Goal: Information Seeking & Learning: Learn about a topic

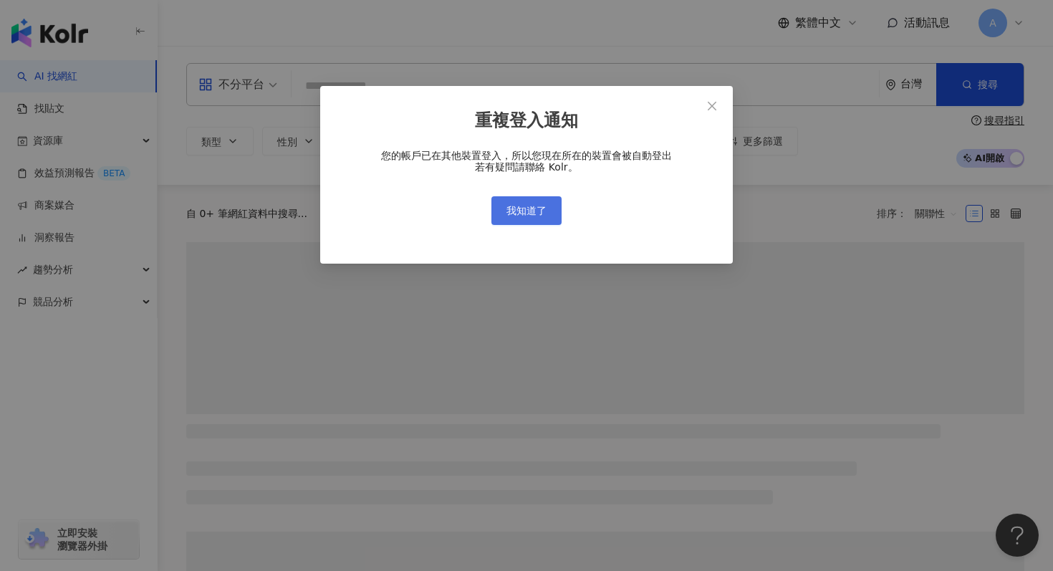
click at [530, 211] on span "我知道了" at bounding box center [527, 210] width 40 height 11
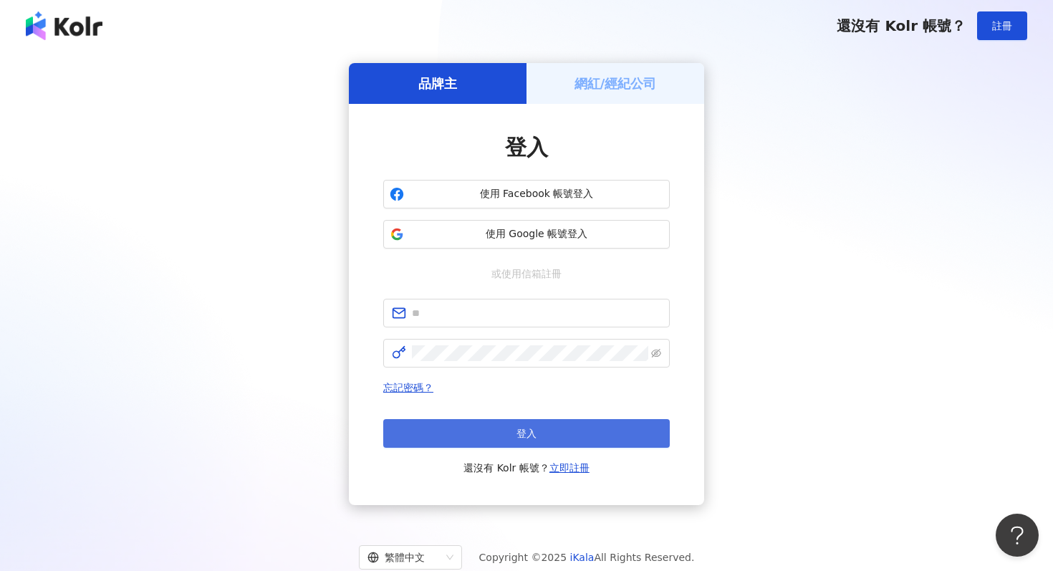
click at [459, 433] on button "登入" at bounding box center [526, 433] width 287 height 29
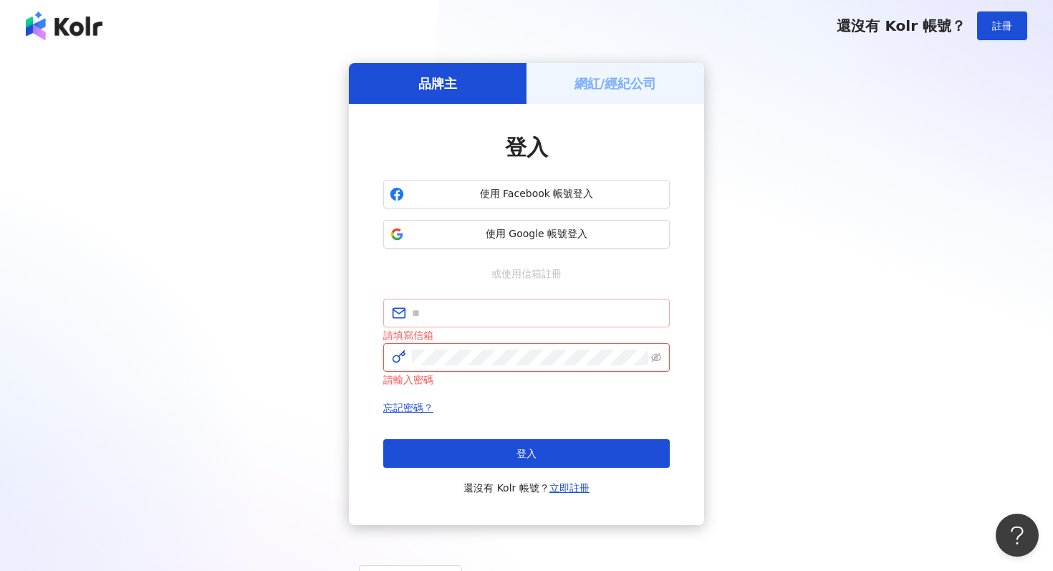
click at [458, 304] on span at bounding box center [526, 313] width 287 height 29
click at [461, 306] on input "text" at bounding box center [536, 313] width 249 height 16
type input "**********"
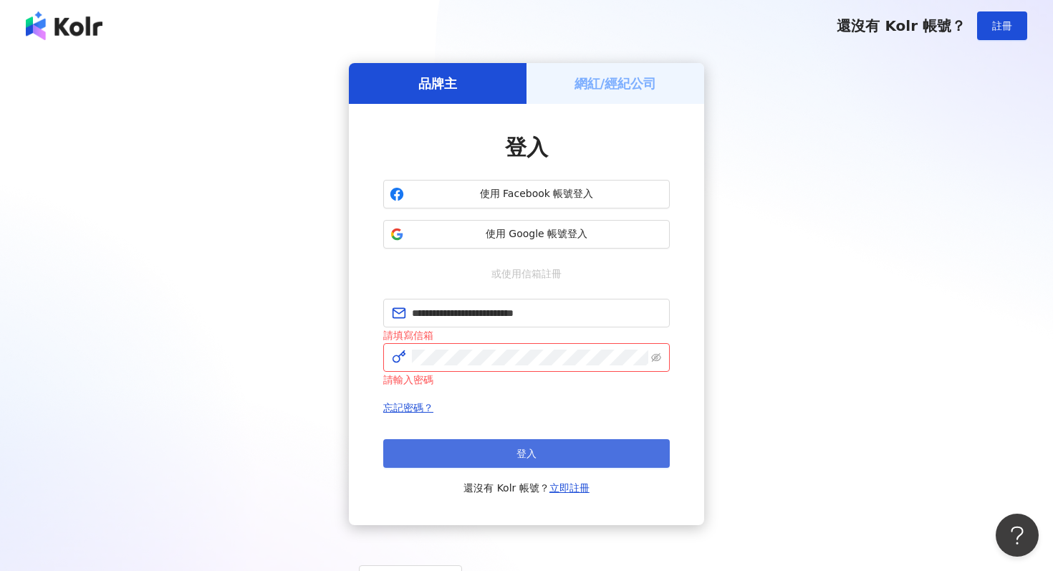
click at [527, 454] on span "登入" at bounding box center [527, 453] width 20 height 11
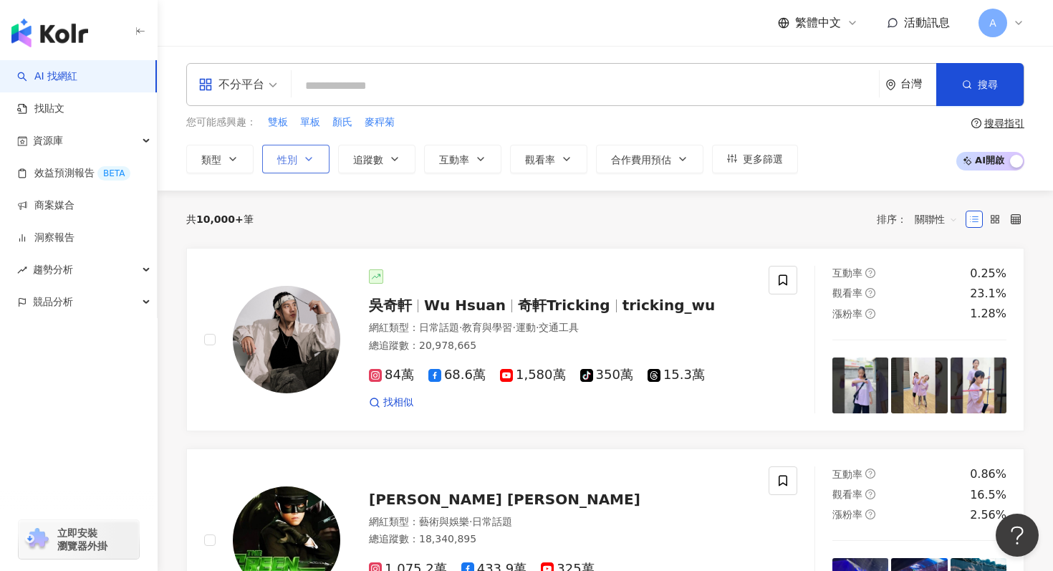
click at [305, 153] on button "性別" at bounding box center [295, 159] width 67 height 29
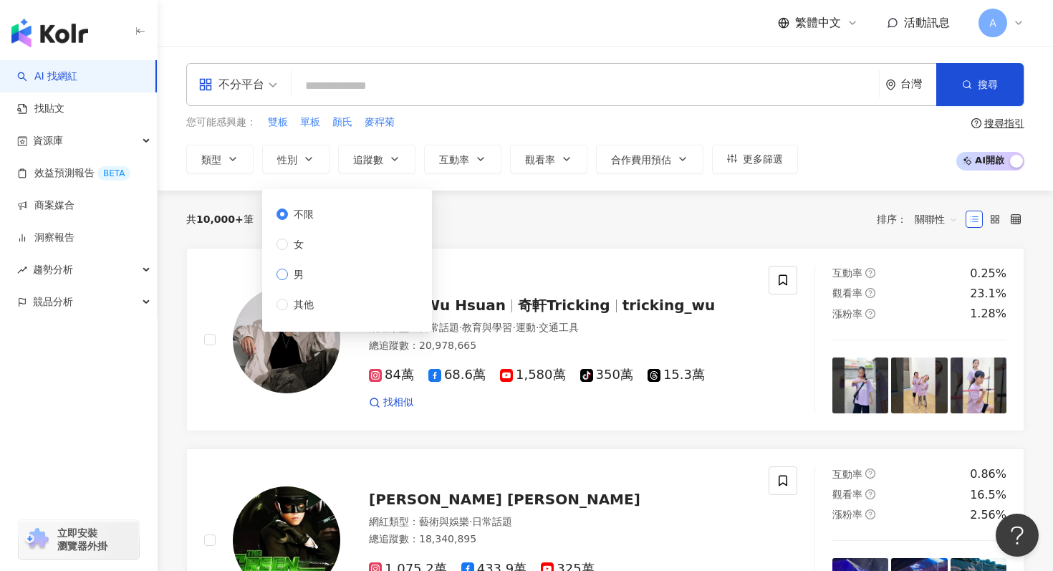
click at [311, 272] on label "男" at bounding box center [298, 275] width 43 height 16
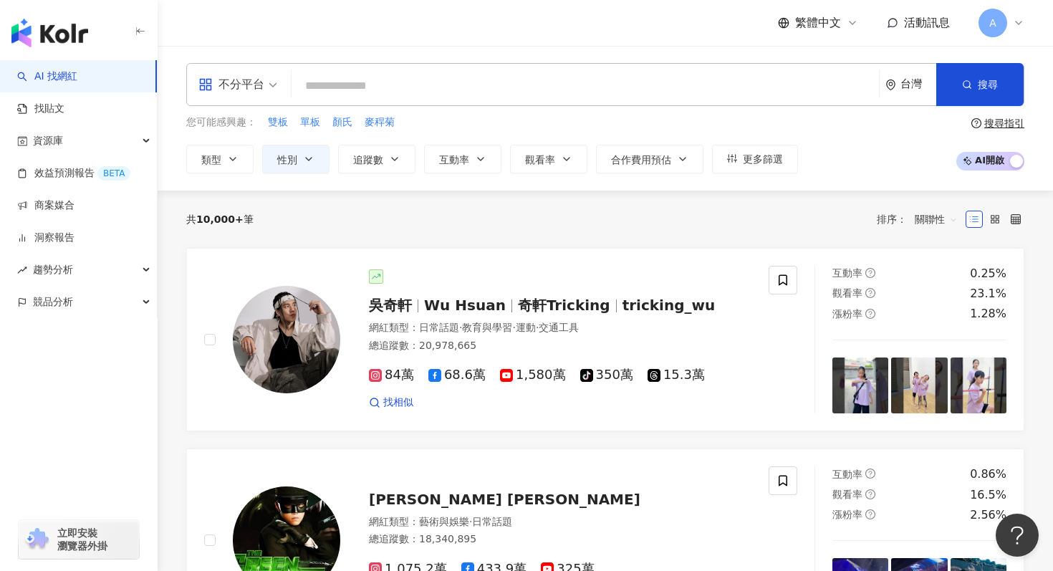
click at [391, 140] on div "您可能感興趣： 雙板 單板 顏氏 麥稈菊 類型 性別 追蹤數 互動率 觀看率 合作費用預估 更多篩選 不限 女 男 其他" at bounding box center [492, 144] width 612 height 59
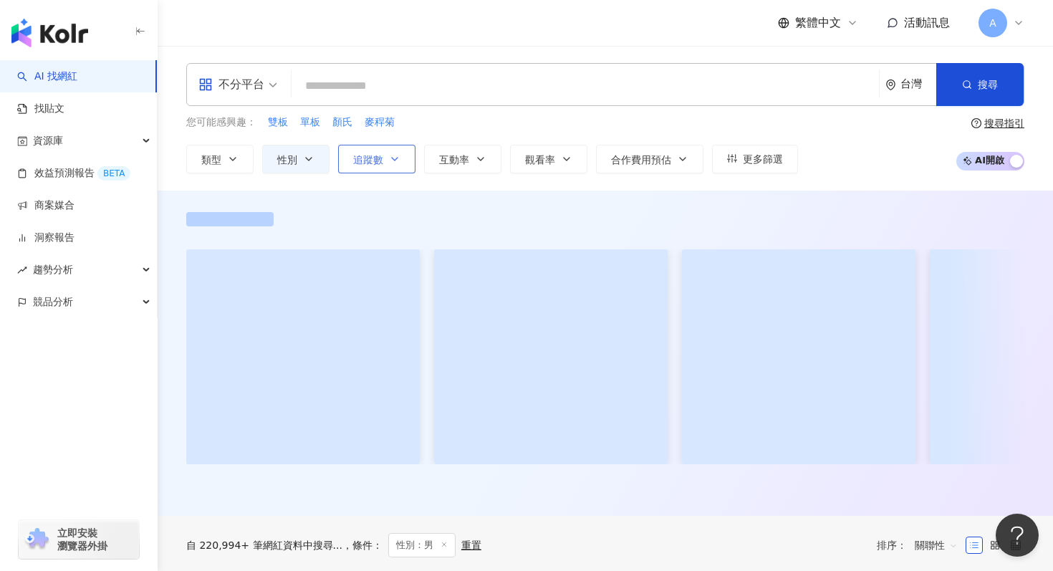
click at [391, 150] on button "追蹤數" at bounding box center [376, 159] width 77 height 29
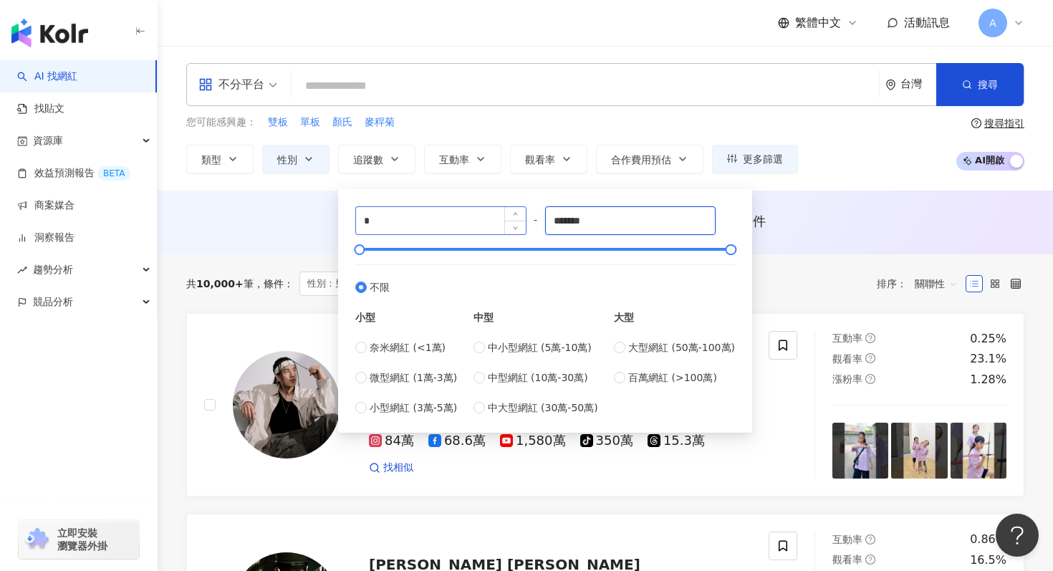
drag, startPoint x: 619, startPoint y: 226, endPoint x: 455, endPoint y: 224, distance: 164.1
click at [455, 225] on div "* - ******* 不限 小型 奈米網紅 (<1萬) 微型網紅 (1萬-3萬) 小型網紅 (3萬-5萬) 中型 中小型網紅 (5萬-10萬) 中型網紅 (…" at bounding box center [545, 310] width 380 height 209
type input "*"
type input "****"
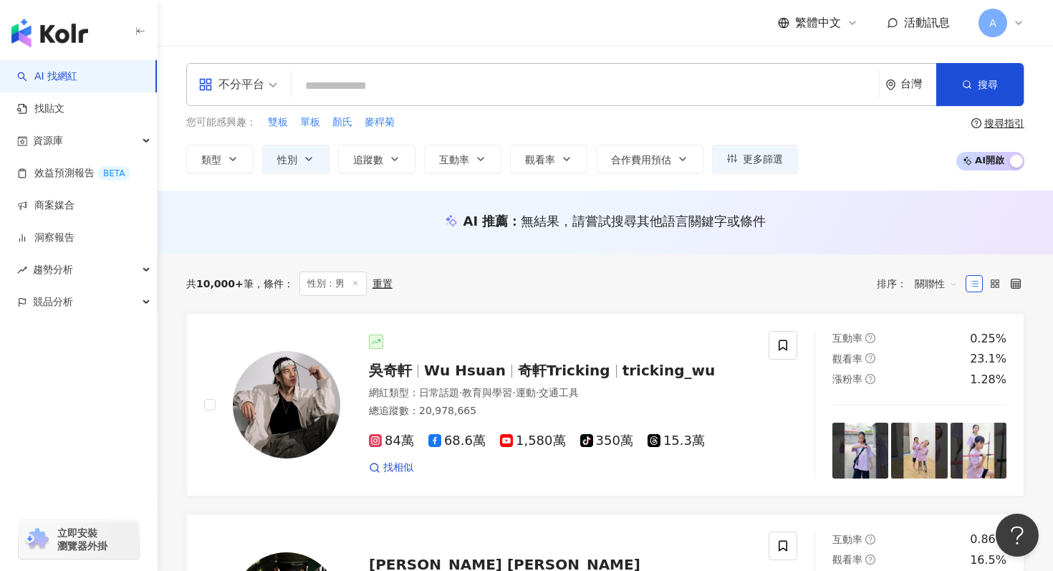
click at [789, 290] on div "共 10,000+ 筆 條件 ： 性別：男 重置 排序： 關聯性" at bounding box center [605, 284] width 838 height 24
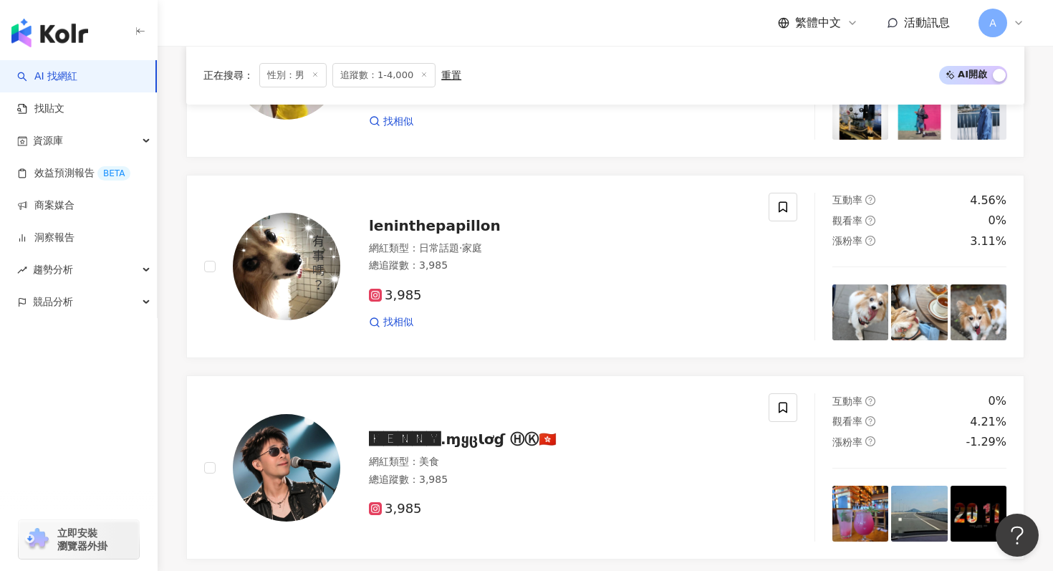
scroll to position [2403, 0]
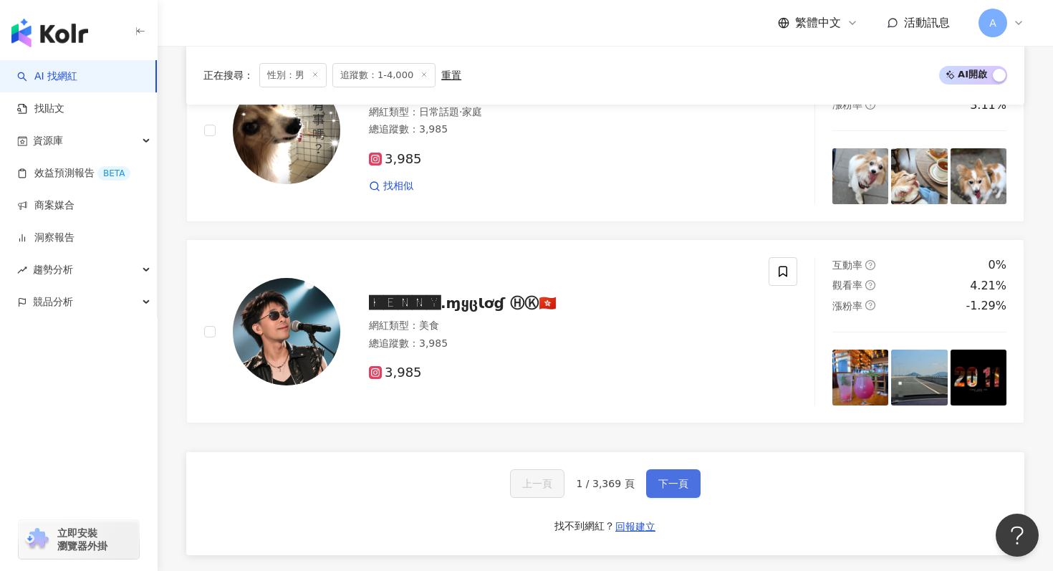
click at [659, 484] on span "下一頁" at bounding box center [674, 483] width 30 height 11
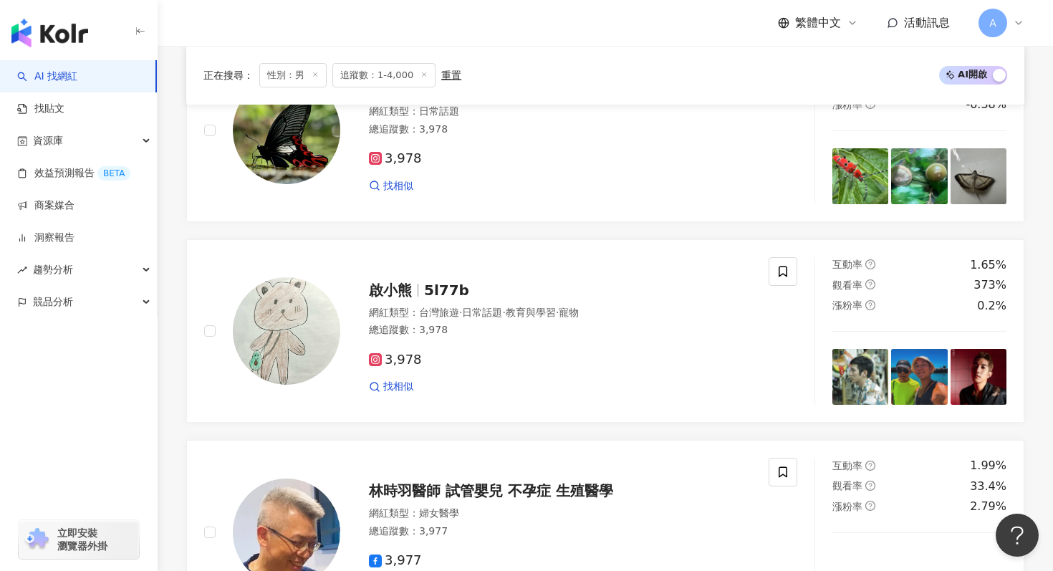
scroll to position [2261, 0]
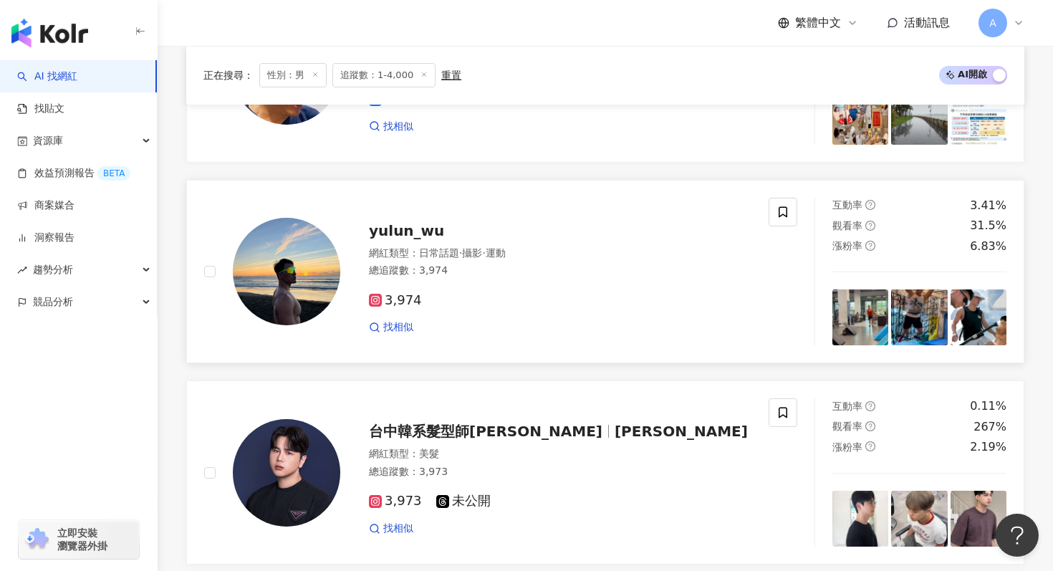
click at [378, 300] on icon at bounding box center [375, 300] width 7 height 7
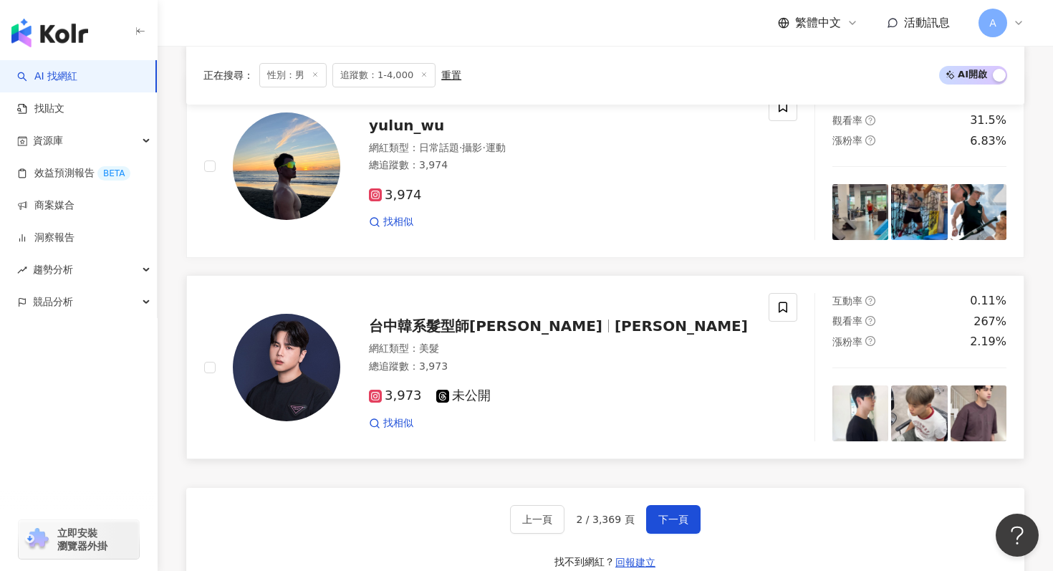
scroll to position [2381, 0]
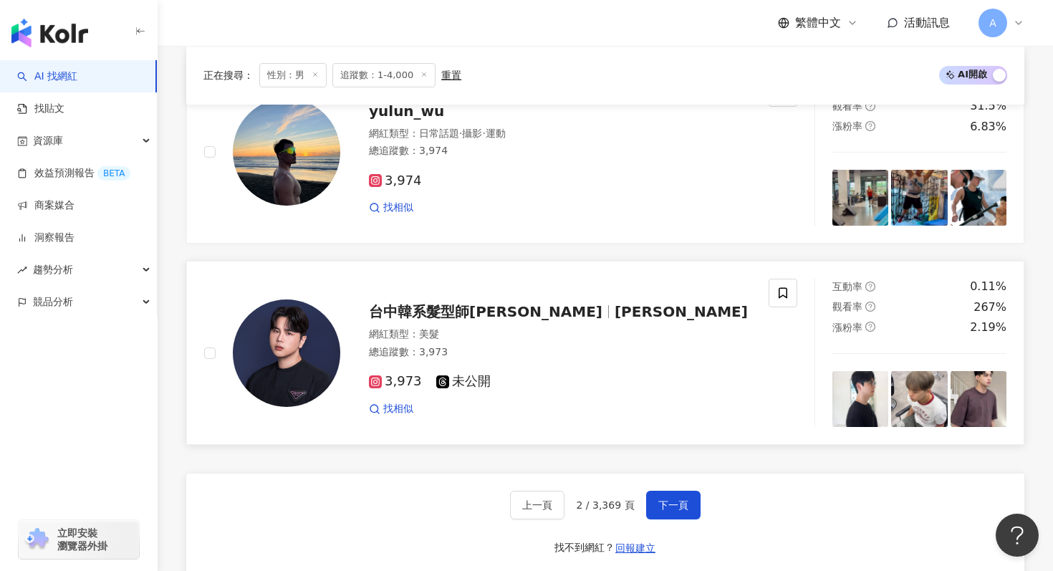
click at [492, 307] on span "台中韓系髮型師Henry" at bounding box center [486, 311] width 234 height 17
click at [678, 507] on span "下一頁" at bounding box center [674, 504] width 30 height 11
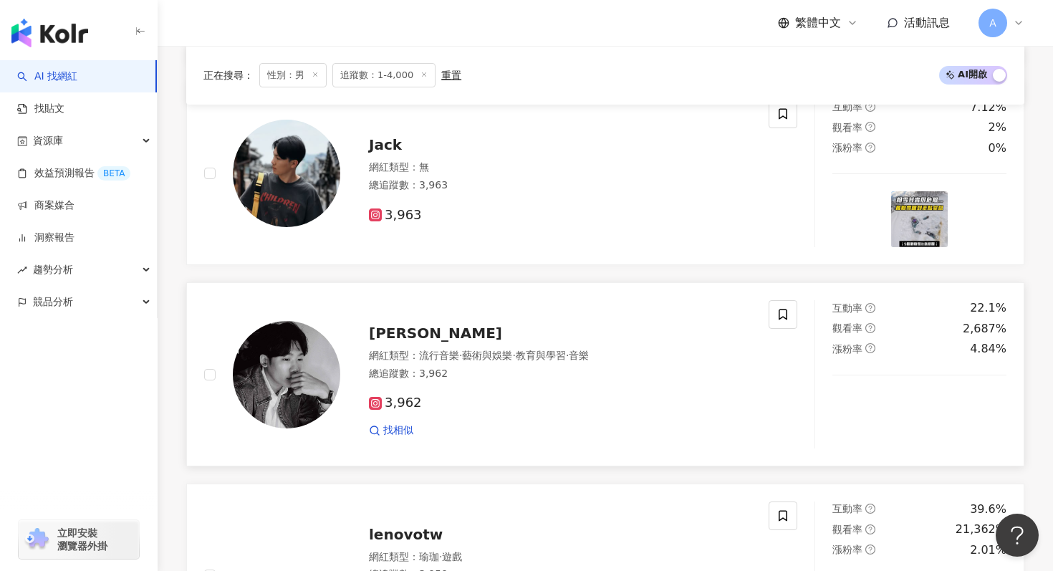
scroll to position [2064, 0]
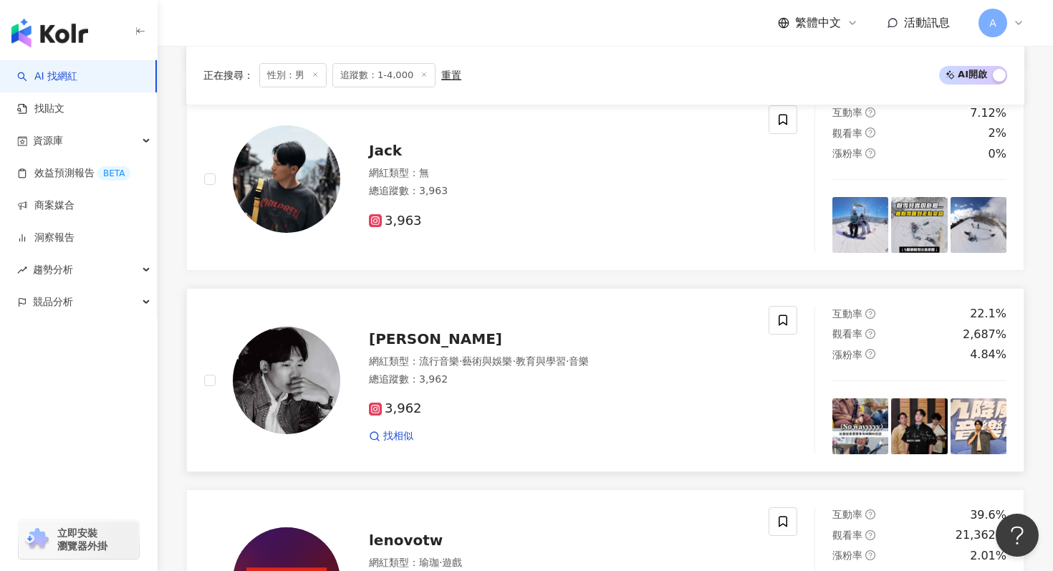
click at [373, 400] on div "3,962 找相似" at bounding box center [560, 416] width 383 height 53
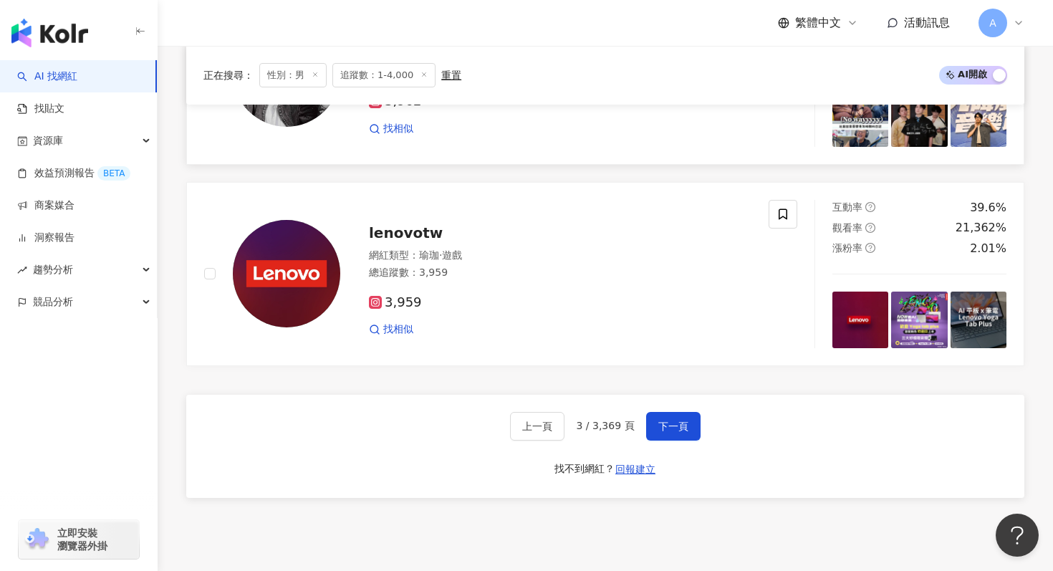
scroll to position [2493, 0]
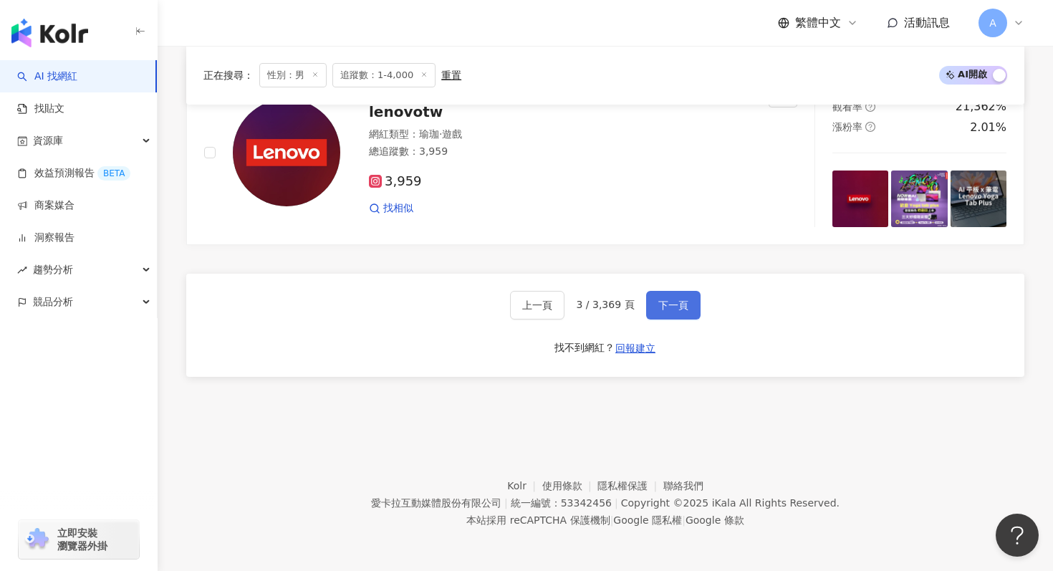
click at [664, 300] on span "下一頁" at bounding box center [674, 305] width 30 height 11
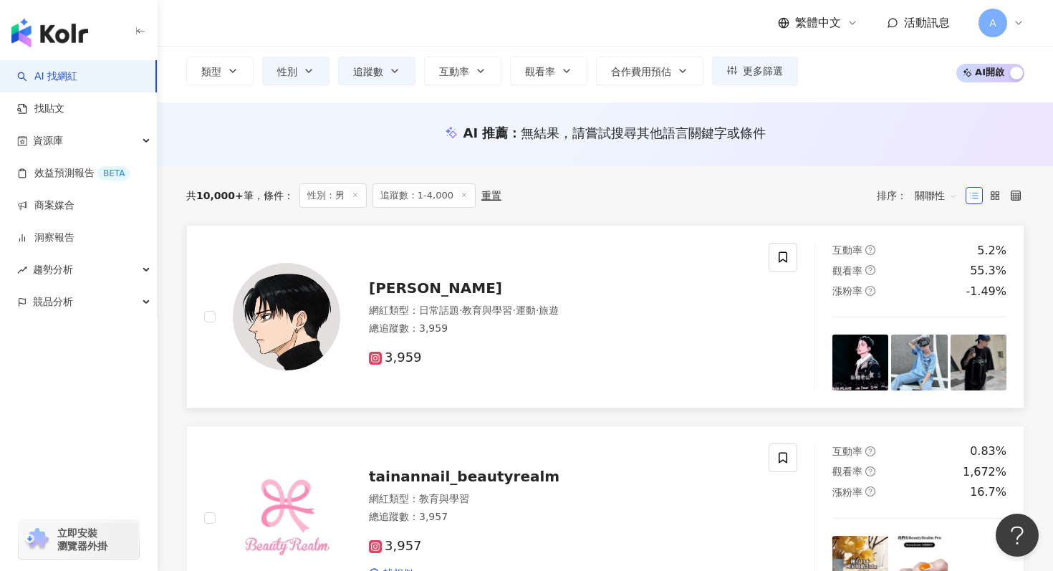
scroll to position [90, 0]
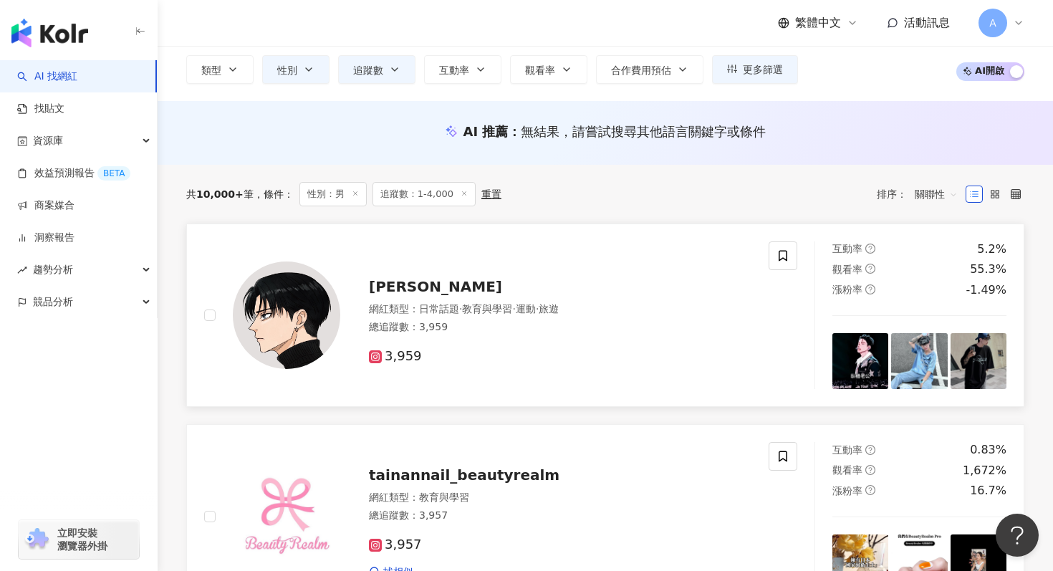
click at [375, 351] on icon at bounding box center [375, 356] width 13 height 13
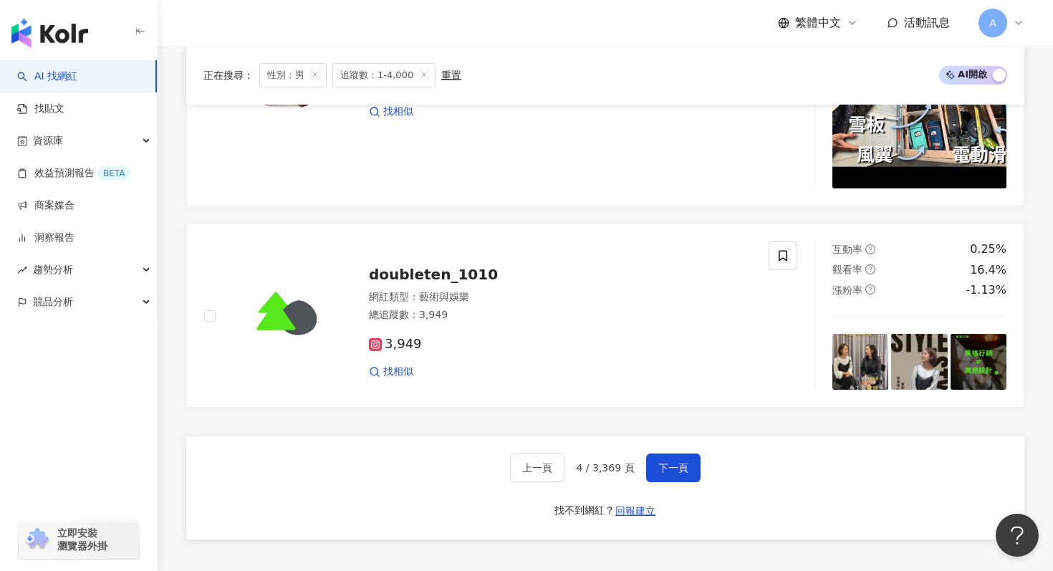
scroll to position [2546, 0]
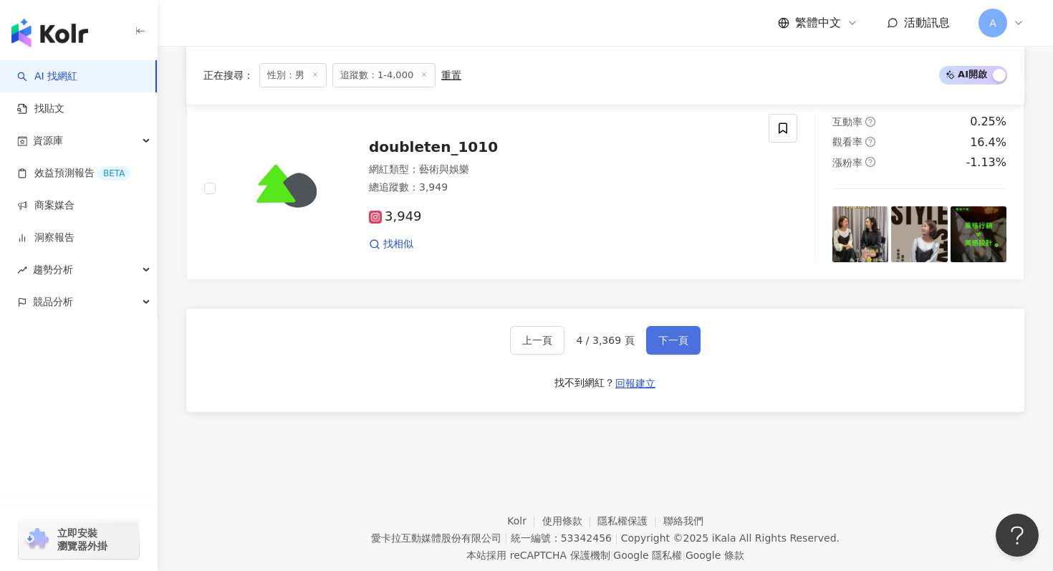
click at [666, 346] on button "下一頁" at bounding box center [673, 340] width 54 height 29
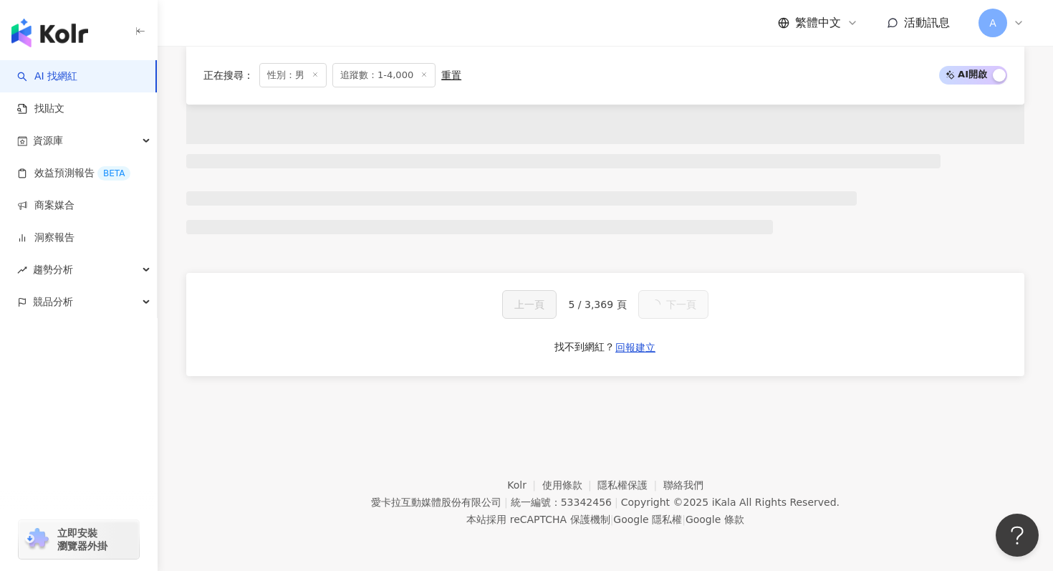
scroll to position [884, 0]
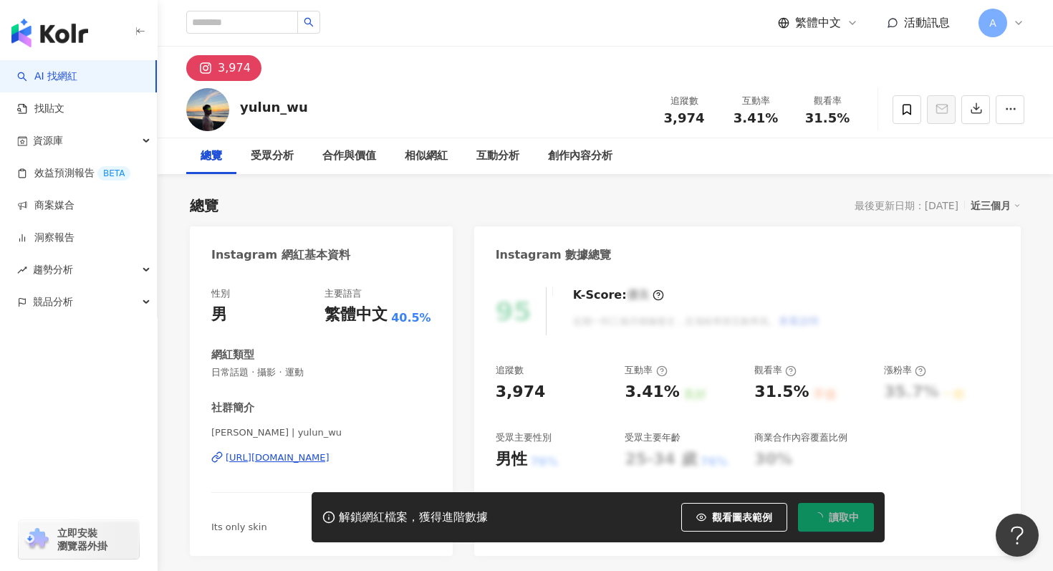
click at [235, 66] on div "3,974" at bounding box center [234, 68] width 33 height 20
click at [289, 460] on div "https://www.instagram.com/yulun_wu/" at bounding box center [278, 457] width 104 height 13
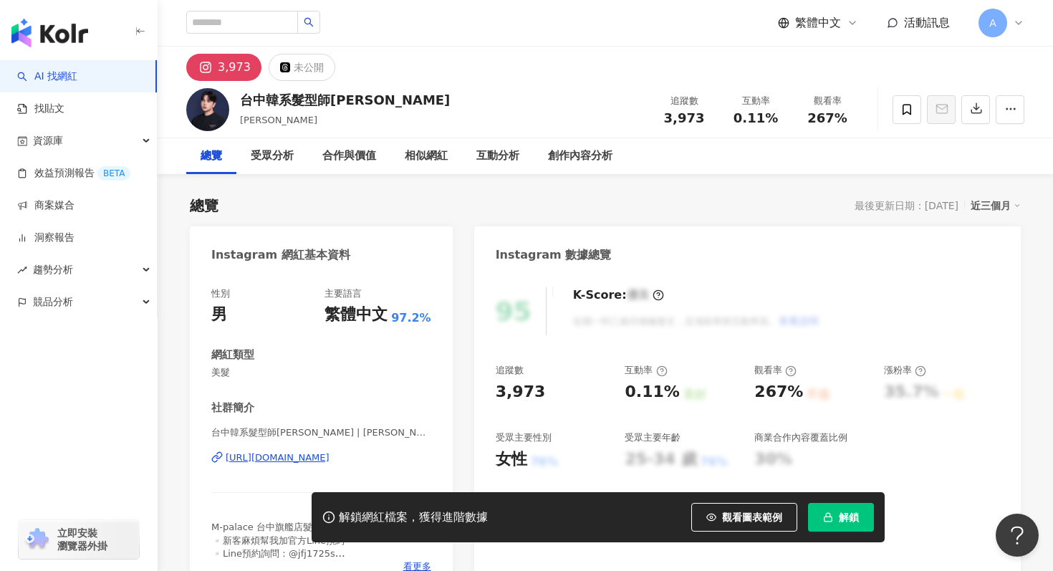
click at [285, 451] on div "https://www.instagram.com/henry_mpalace/" at bounding box center [278, 457] width 104 height 13
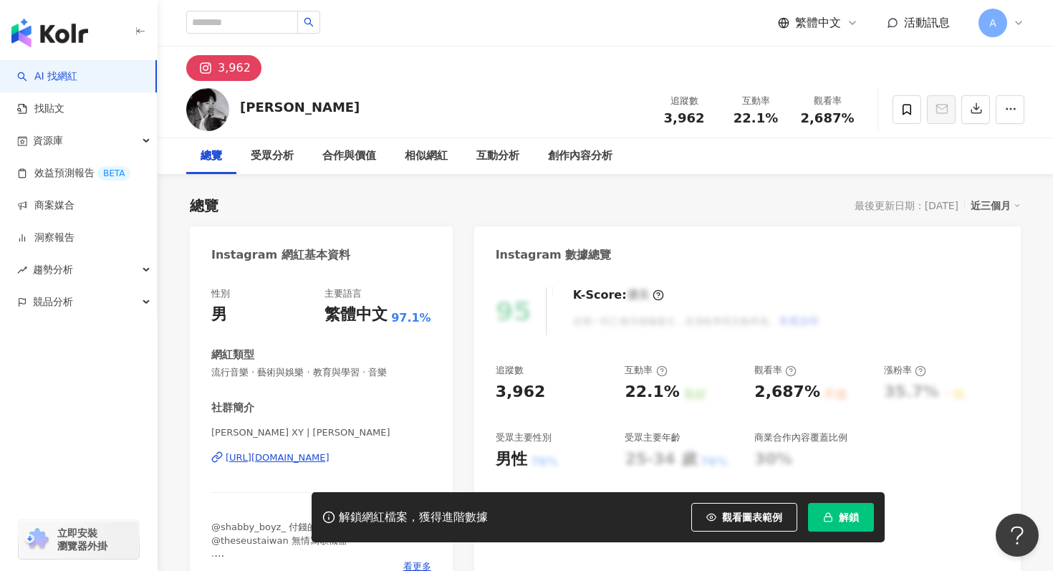
click at [253, 450] on div "高翔煜 XY | hsiangyukao https://www.instagram.com/hsiangyukao/" at bounding box center [321, 468] width 220 height 84
click at [253, 453] on div "https://www.instagram.com/hsiangyukao/" at bounding box center [278, 457] width 104 height 13
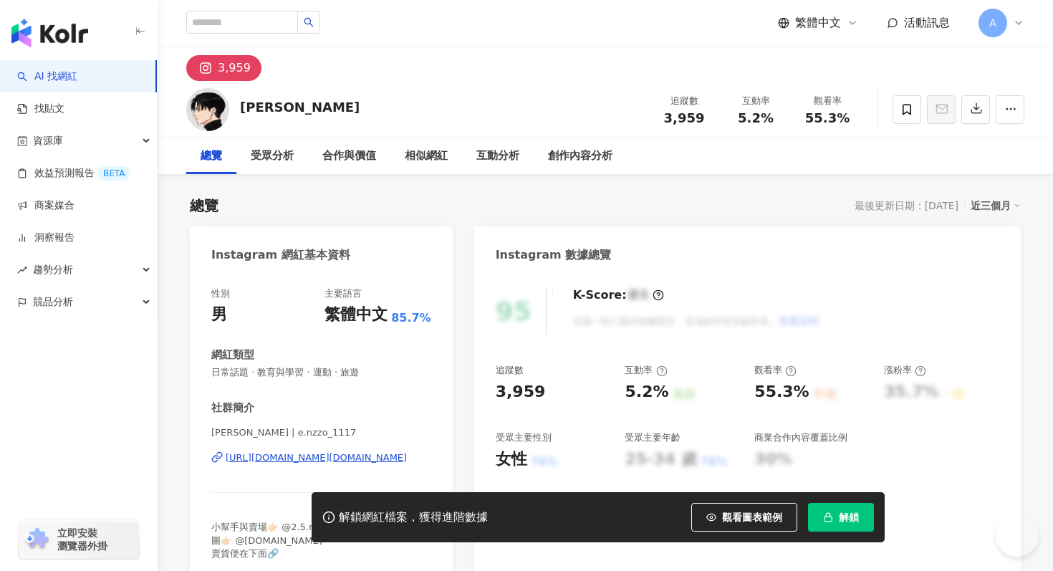
scroll to position [25, 0]
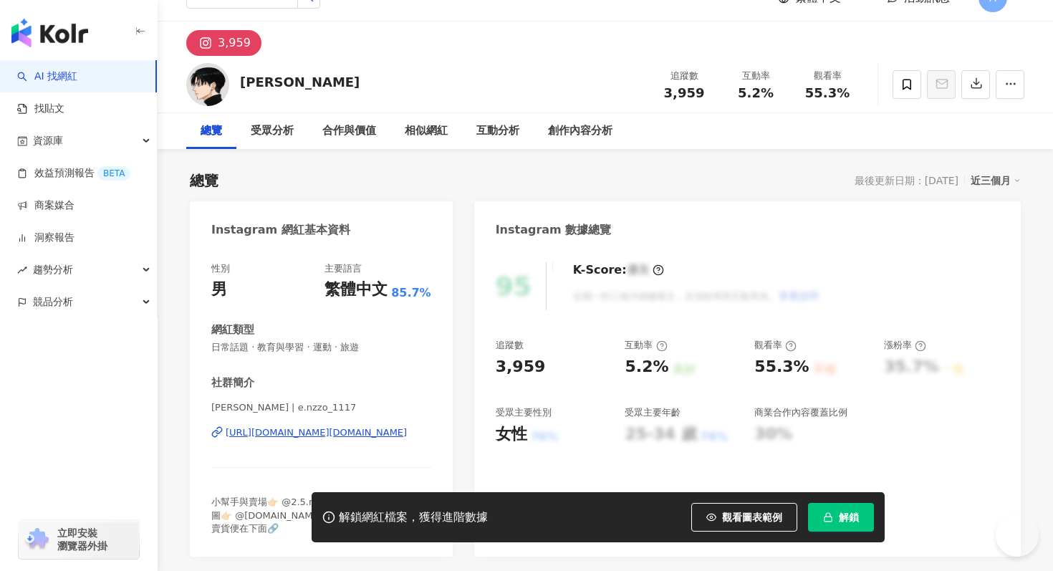
click at [287, 433] on div "[URL][DOMAIN_NAME][DOMAIN_NAME]" at bounding box center [316, 432] width 181 height 13
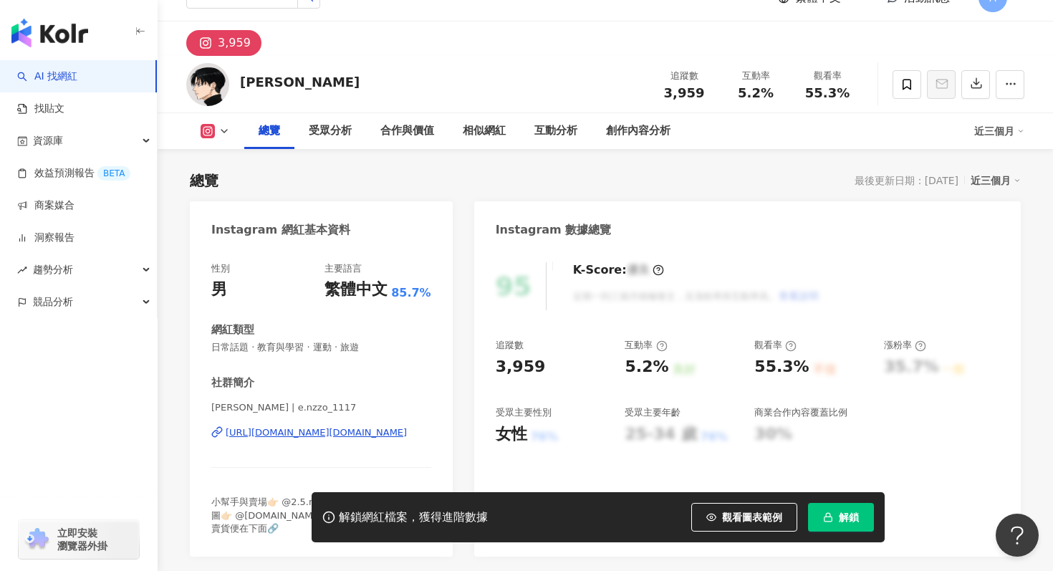
scroll to position [87, 0]
